Goal: Transaction & Acquisition: Obtain resource

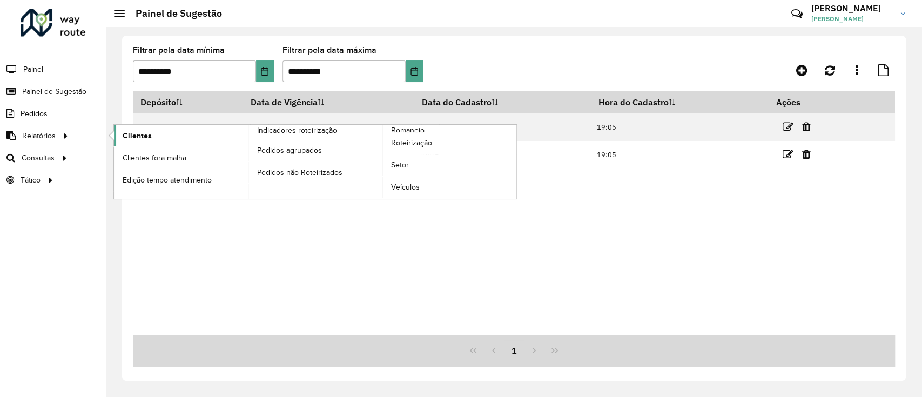
click at [136, 136] on span "Clientes" at bounding box center [137, 135] width 29 height 11
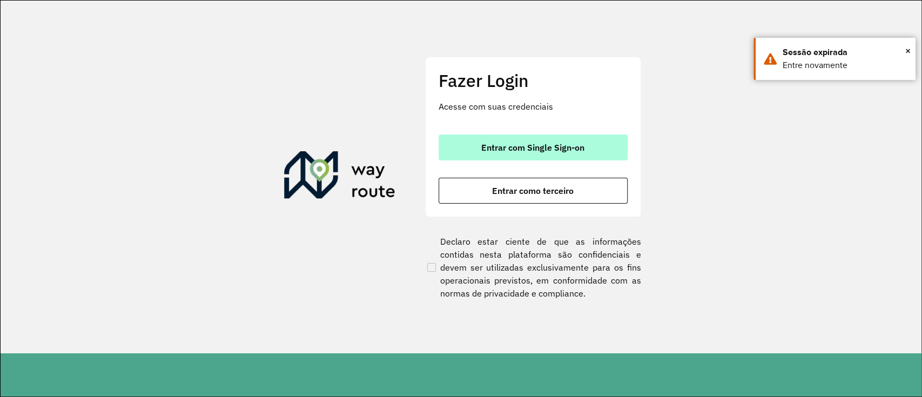
click at [514, 153] on button "Entrar com Single Sign-on" at bounding box center [533, 147] width 189 height 26
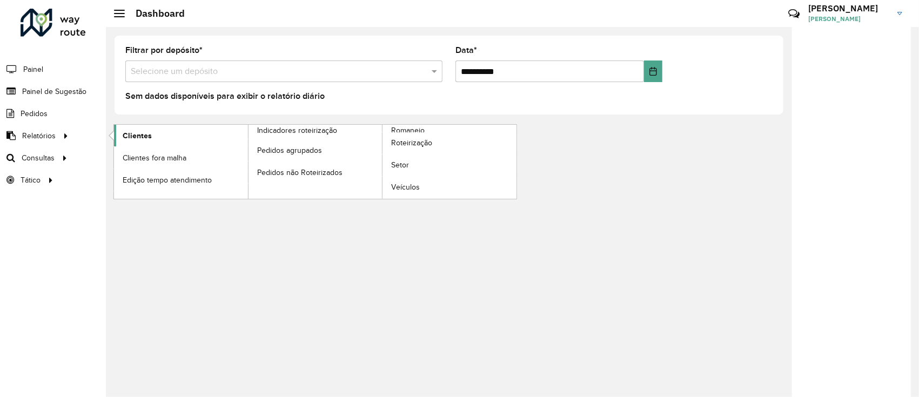
click at [158, 133] on link "Clientes" at bounding box center [181, 136] width 134 height 22
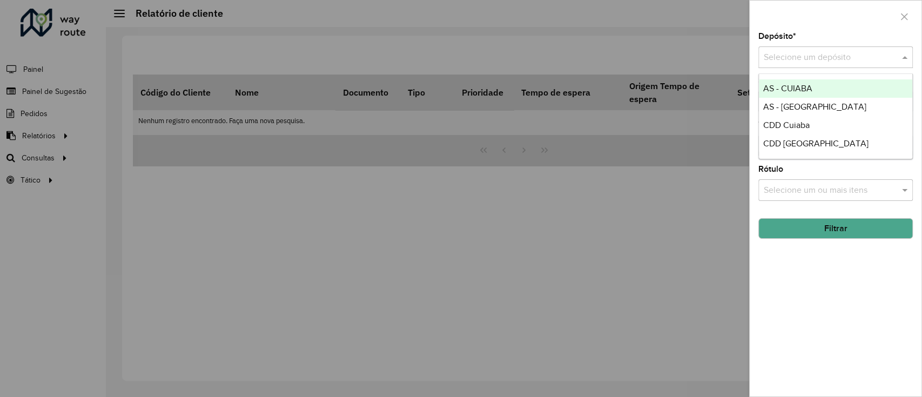
click at [879, 51] on input "text" at bounding box center [825, 57] width 122 height 13
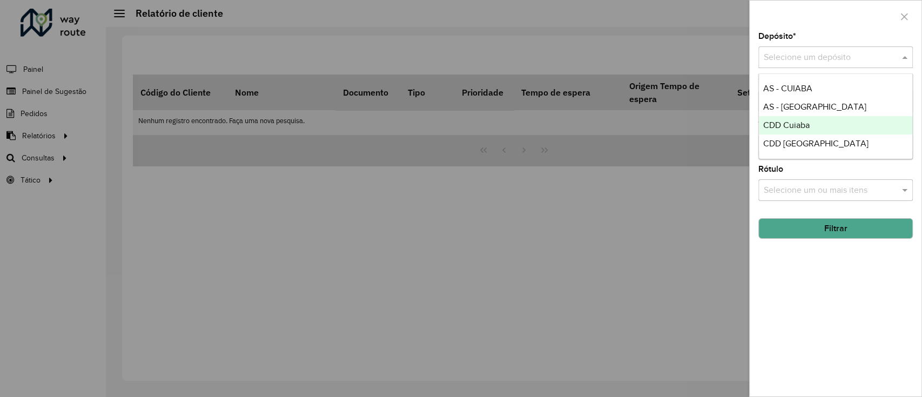
click at [780, 124] on span "CDD Cuiaba" at bounding box center [786, 124] width 46 height 9
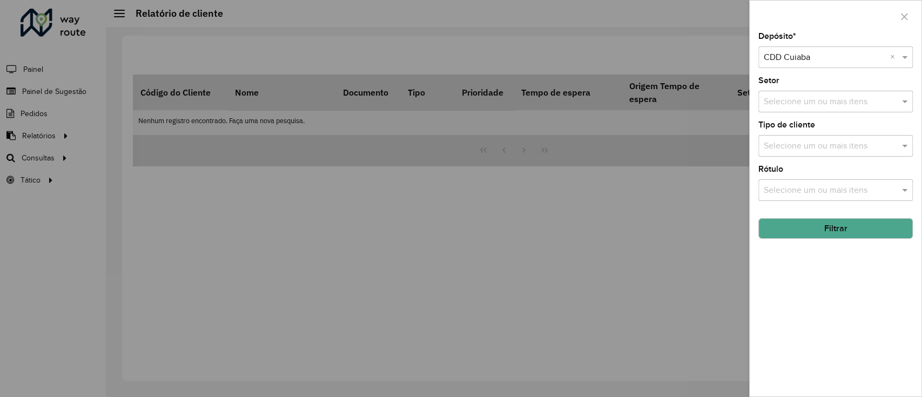
click at [814, 230] on button "Filtrar" at bounding box center [835, 228] width 154 height 21
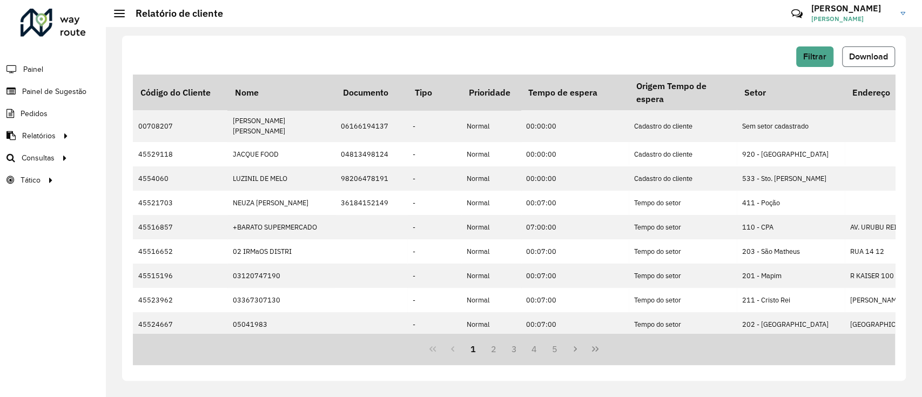
click at [867, 53] on span "Download" at bounding box center [868, 56] width 39 height 9
